Goal: Information Seeking & Learning: Learn about a topic

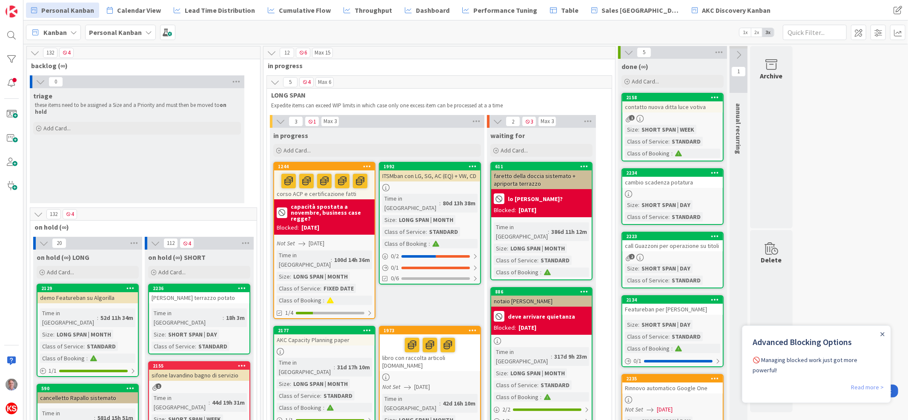
click at [870, 381] on link "Read more >" at bounding box center [866, 386] width 33 height 10
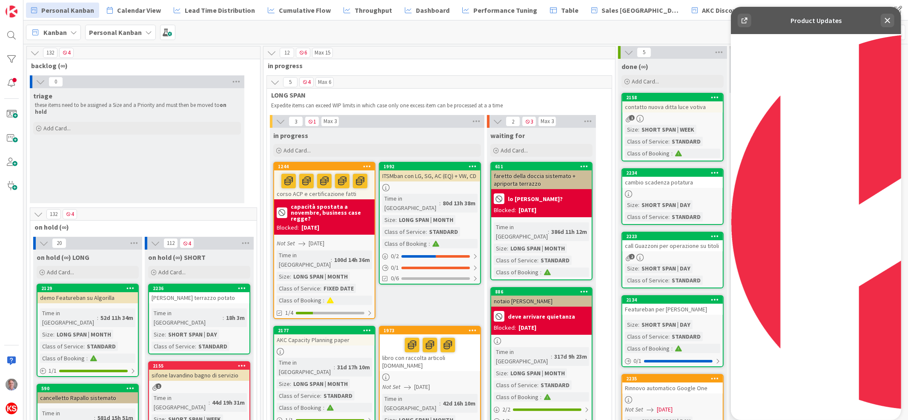
scroll to position [332, 0]
click at [883, 19] on icon at bounding box center [887, 20] width 10 height 10
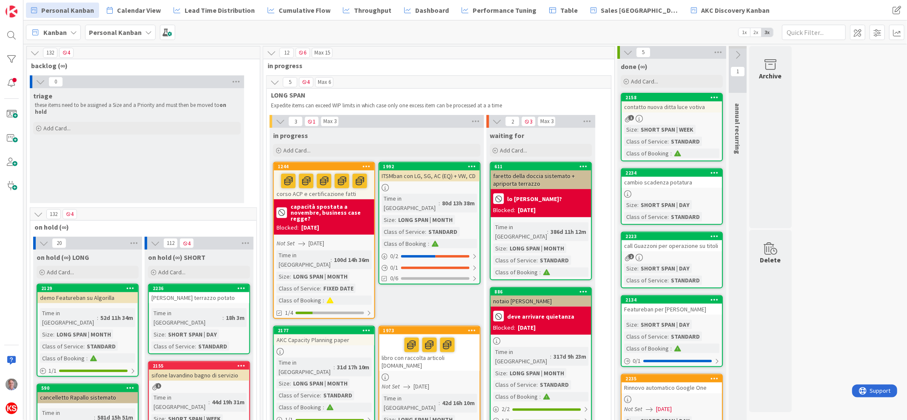
scroll to position [0, 0]
click at [163, 34] on span at bounding box center [167, 32] width 15 height 15
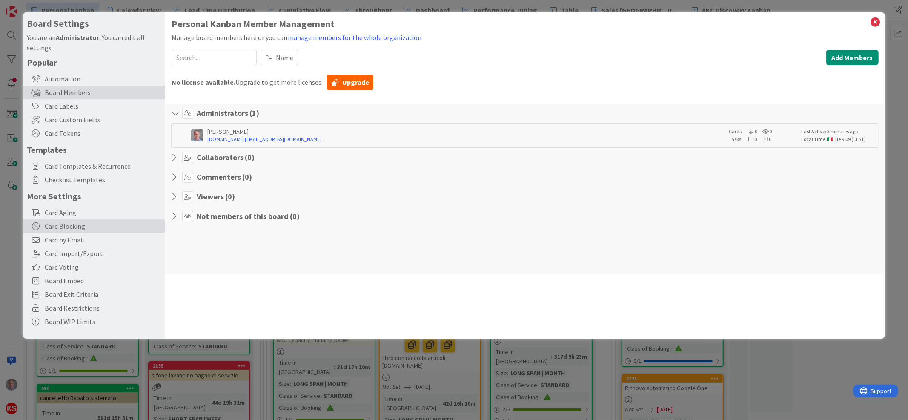
click at [101, 225] on div "Card Blocking" at bounding box center [94, 226] width 142 height 14
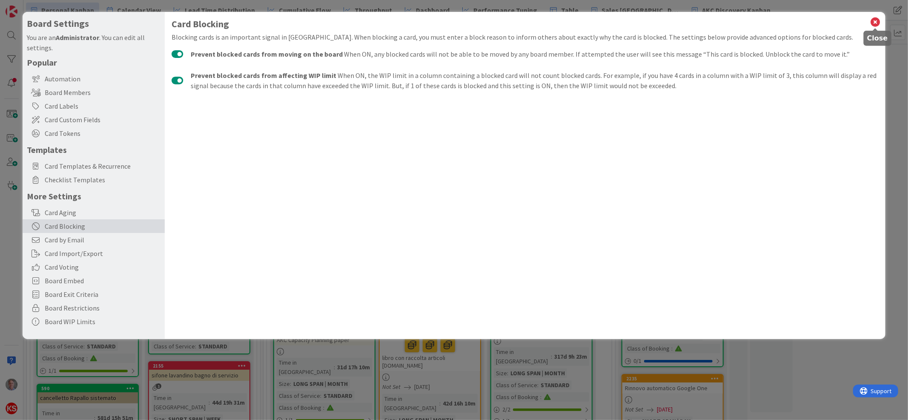
click at [877, 20] on icon at bounding box center [875, 22] width 11 height 12
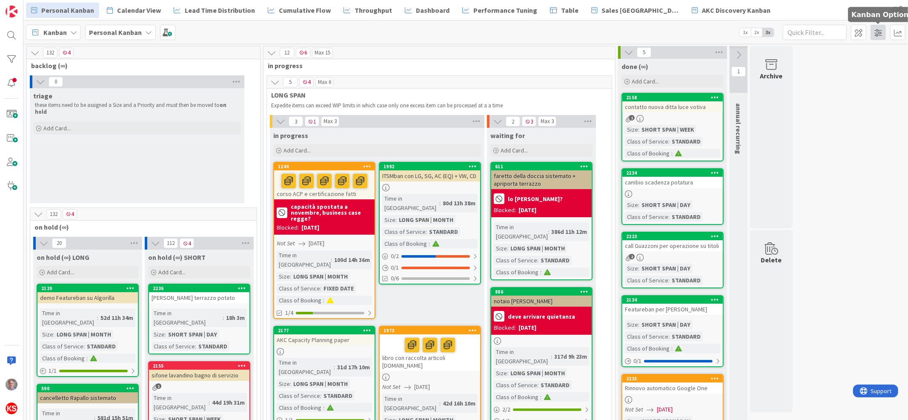
click at [880, 32] on span at bounding box center [877, 32] width 15 height 15
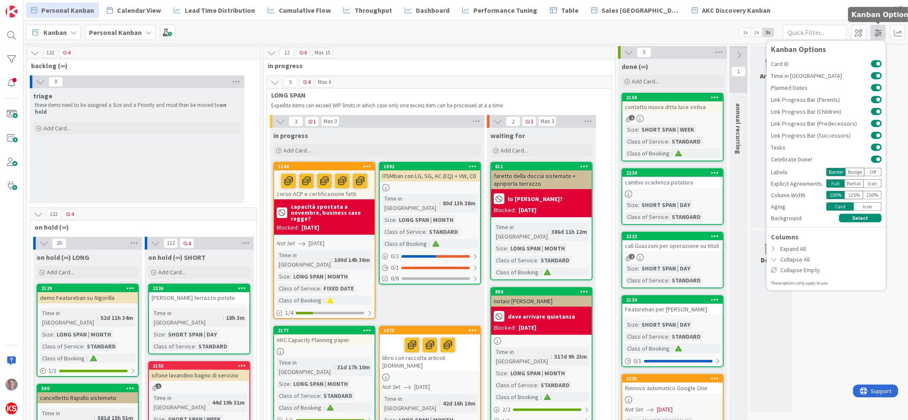
click at [880, 32] on span at bounding box center [877, 32] width 15 height 15
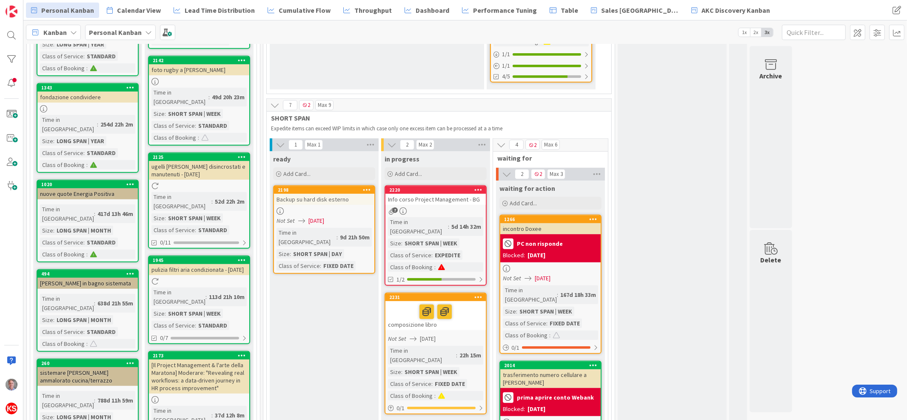
scroll to position [768, 0]
